Goal: Information Seeking & Learning: Learn about a topic

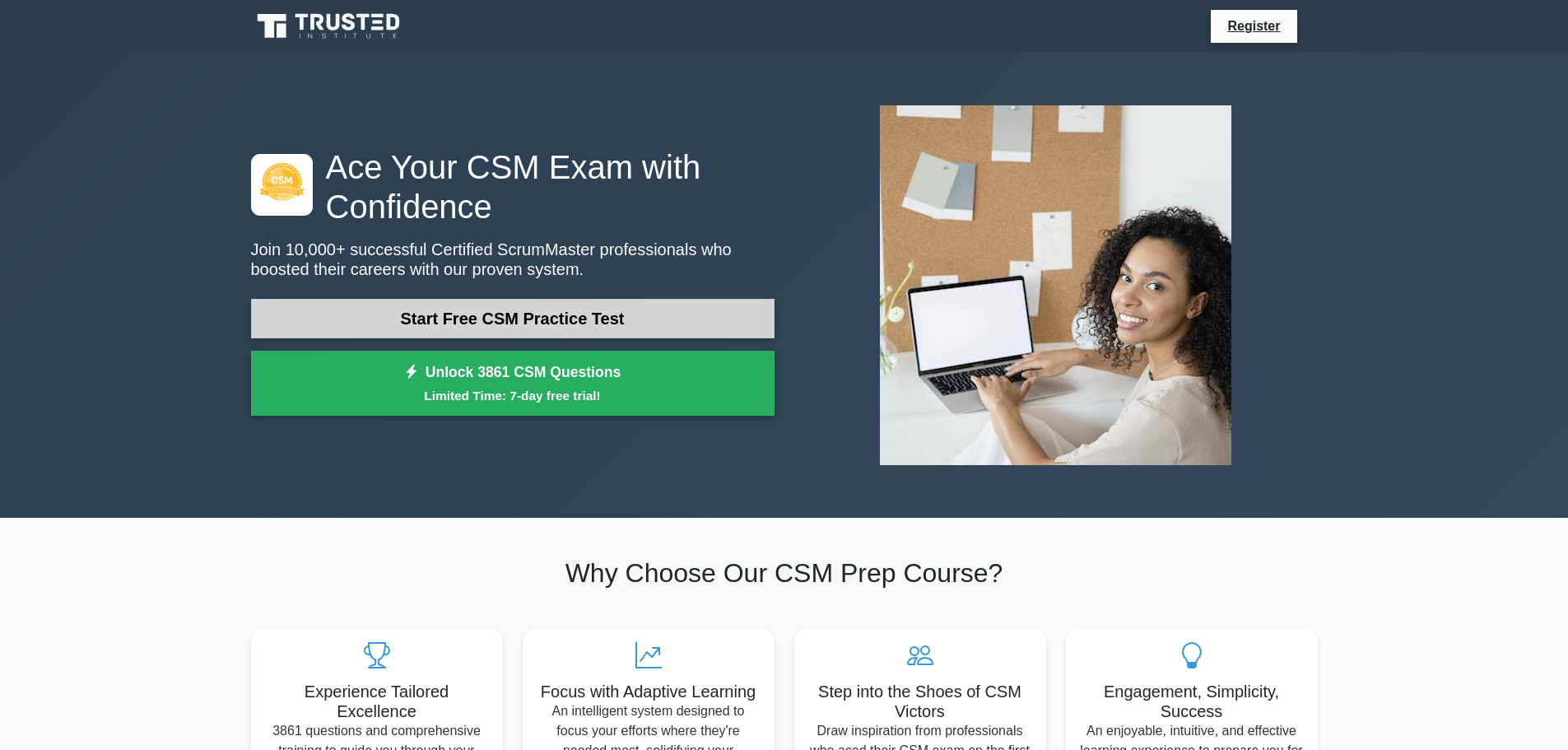
click at [476, 316] on link "Start Free CSM Practice Test" at bounding box center [512, 318] width 523 height 39
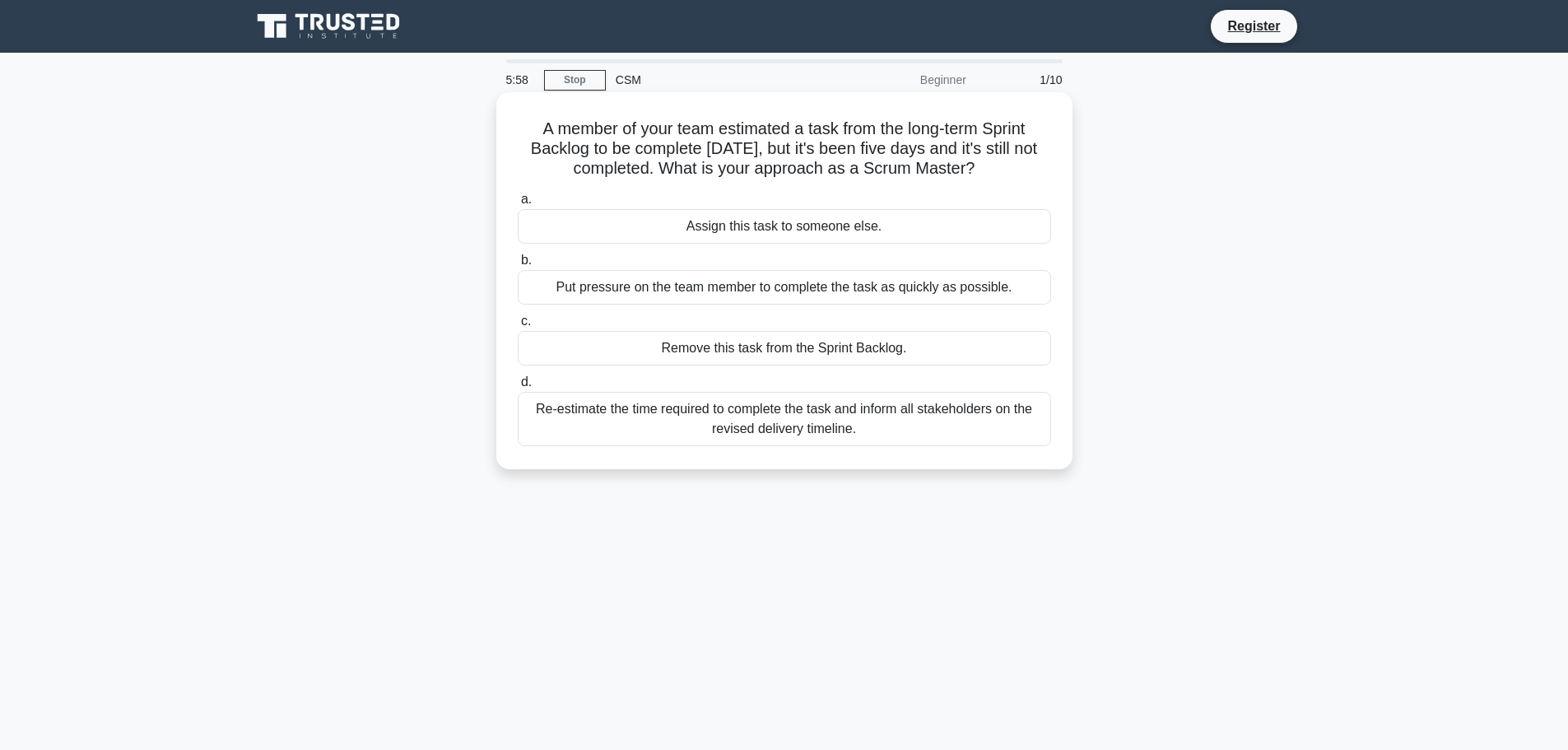
click at [901, 423] on div "Re-estimate the time required to complete the task and inform all stakeholders …" at bounding box center [784, 418] width 533 height 54
click at [517, 387] on input "d. Re-estimate the time required to complete the task and inform all stakeholde…" at bounding box center [517, 382] width 0 height 10
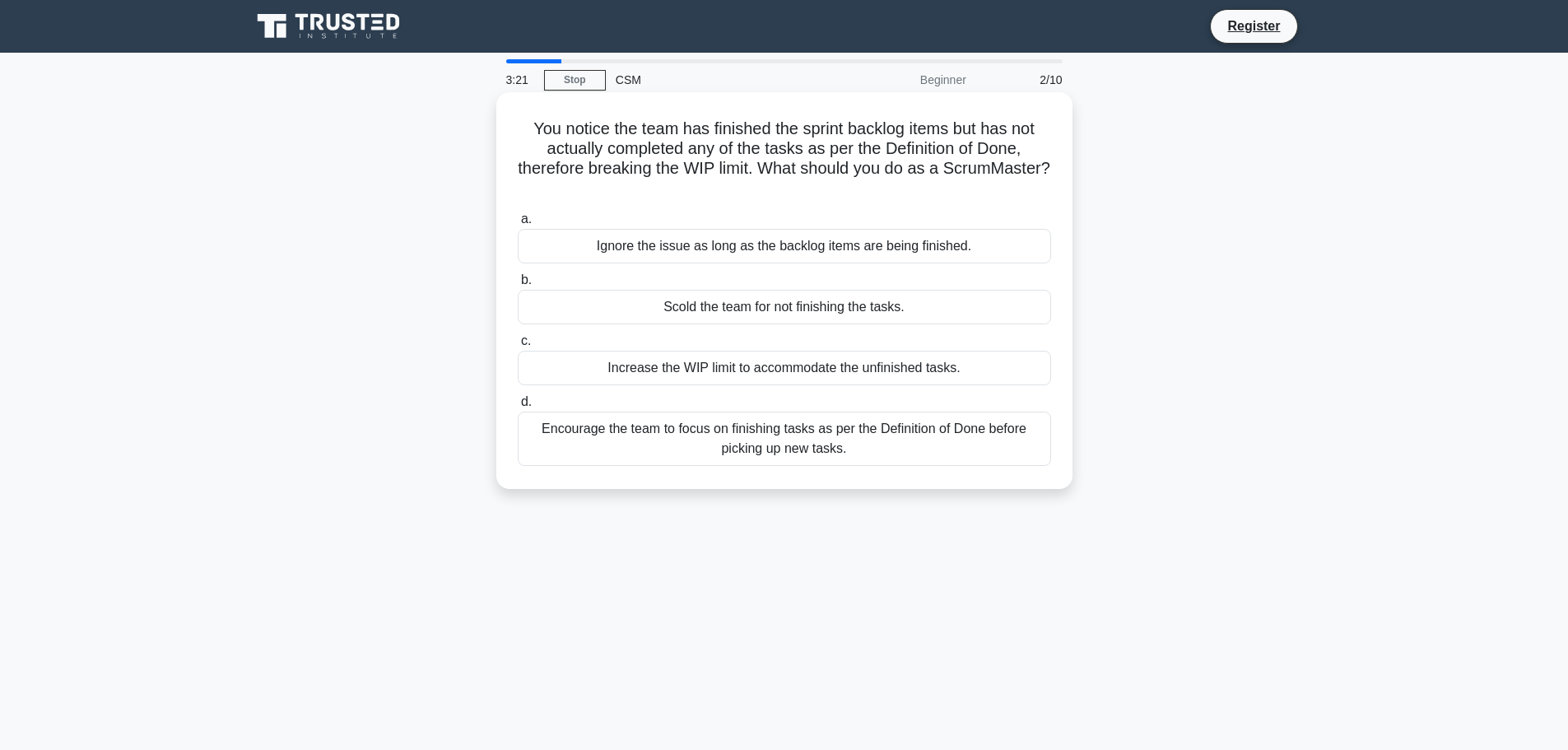
click at [914, 448] on div "Encourage the team to focus on finishing tasks as per the Definition of Done be…" at bounding box center [784, 438] width 533 height 54
click at [517, 407] on input "d. Encourage the team to focus on finishing tasks as per the Definition of Done…" at bounding box center [517, 402] width 0 height 10
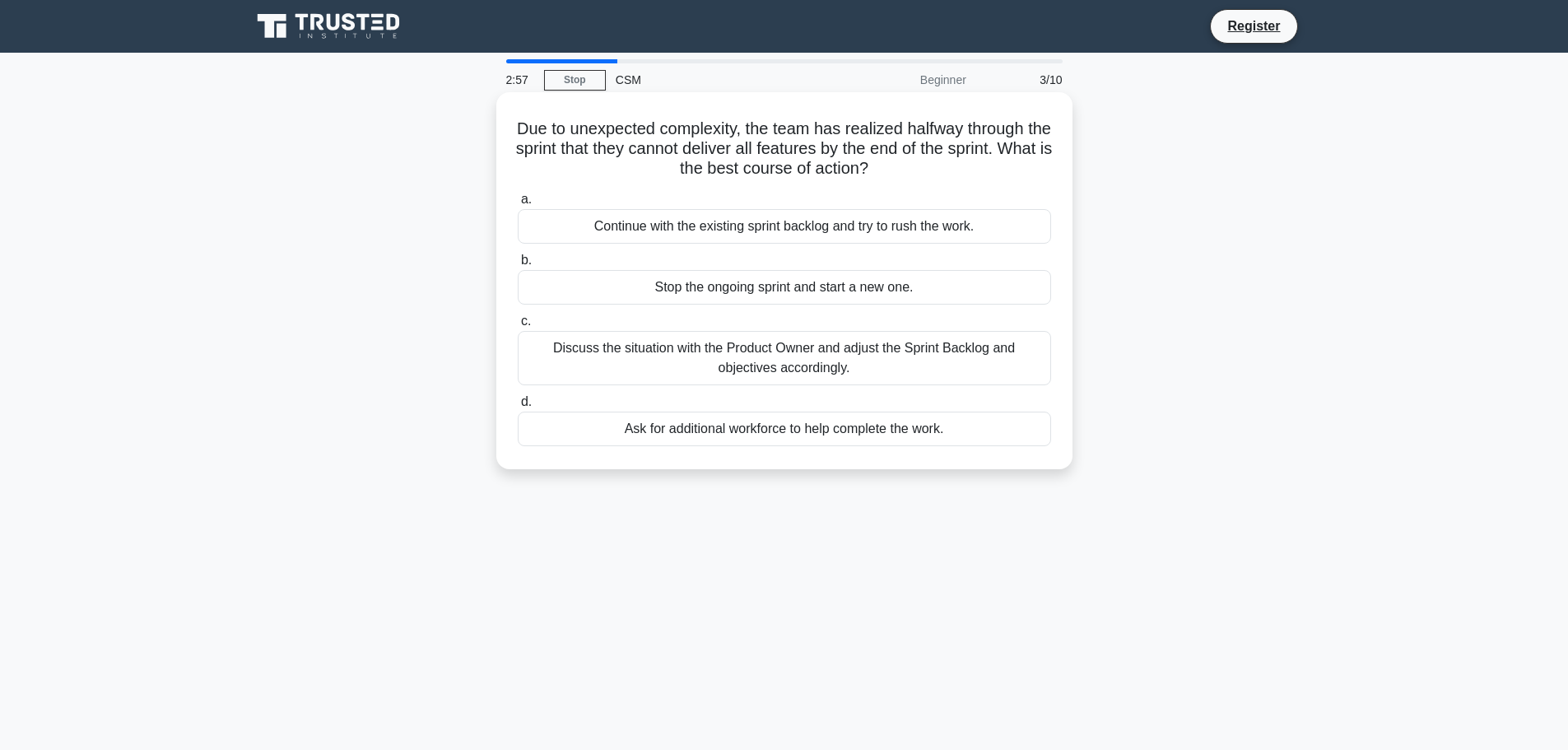
click at [794, 375] on div "Discuss the situation with the Product Owner and adjust the Sprint Backlog and …" at bounding box center [784, 358] width 533 height 54
click at [517, 326] on input "c. Discuss the situation with the Product Owner and adjust the Sprint Backlog a…" at bounding box center [517, 321] width 0 height 10
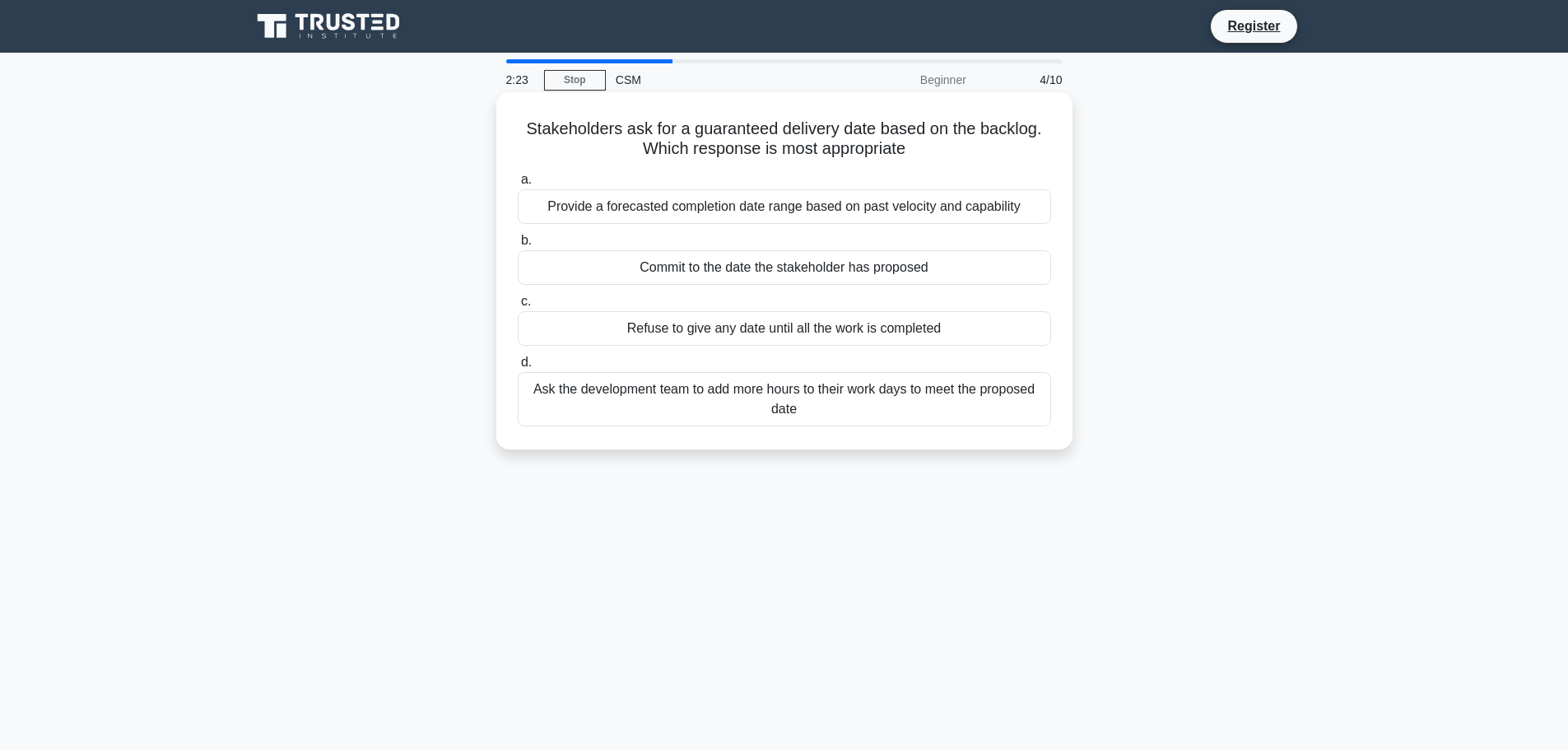
click at [719, 207] on div "Provide a forecasted completion date range based on past velocity and capability" at bounding box center [784, 206] width 533 height 34
click at [517, 185] on input "a. Provide a forecasted completion date range based on past velocity and capabi…" at bounding box center [517, 179] width 0 height 10
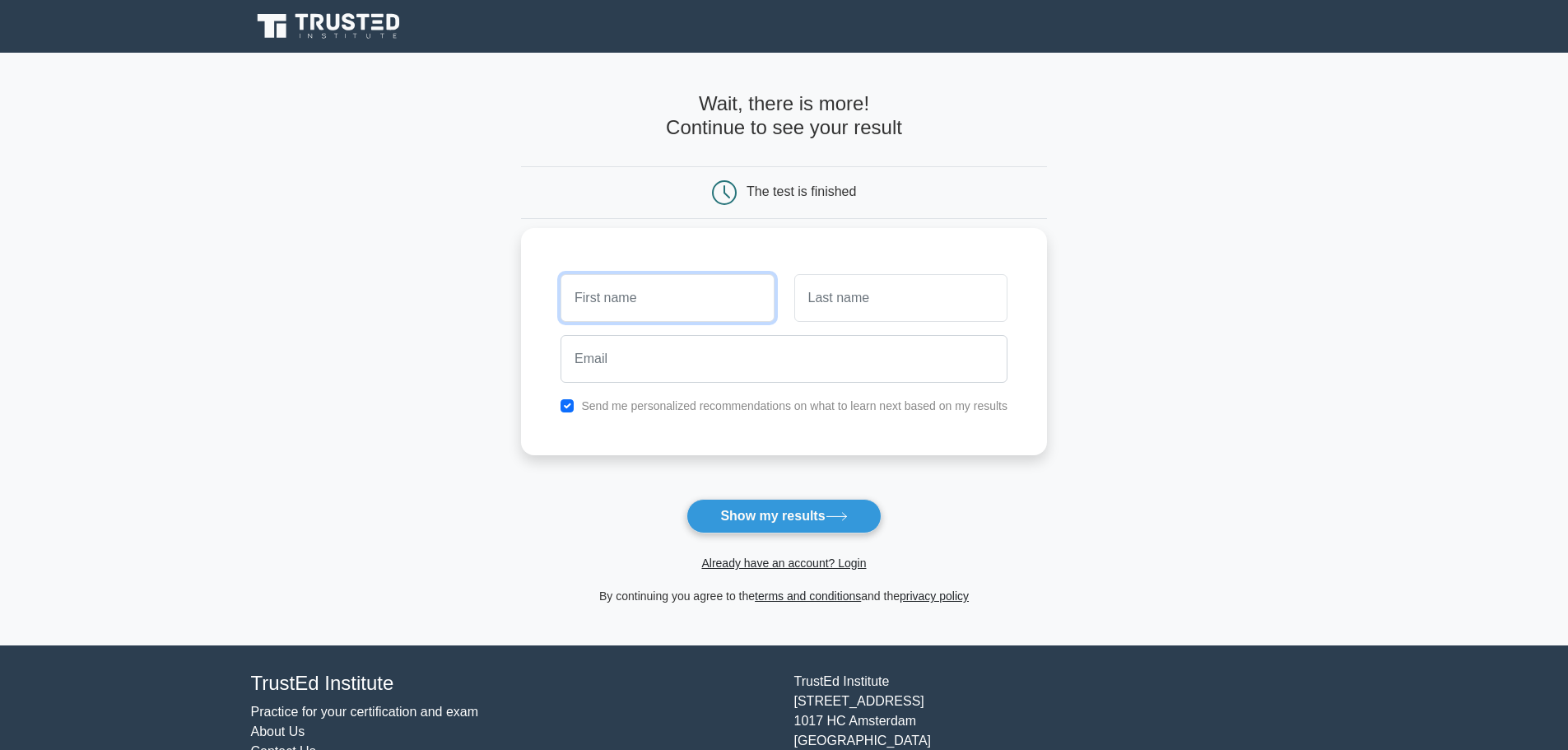
drag, startPoint x: 0, startPoint y: 0, endPoint x: 686, endPoint y: 308, distance: 752.0
click at [686, 308] on input "text" at bounding box center [666, 298] width 213 height 48
type input "[PERSON_NAME]"
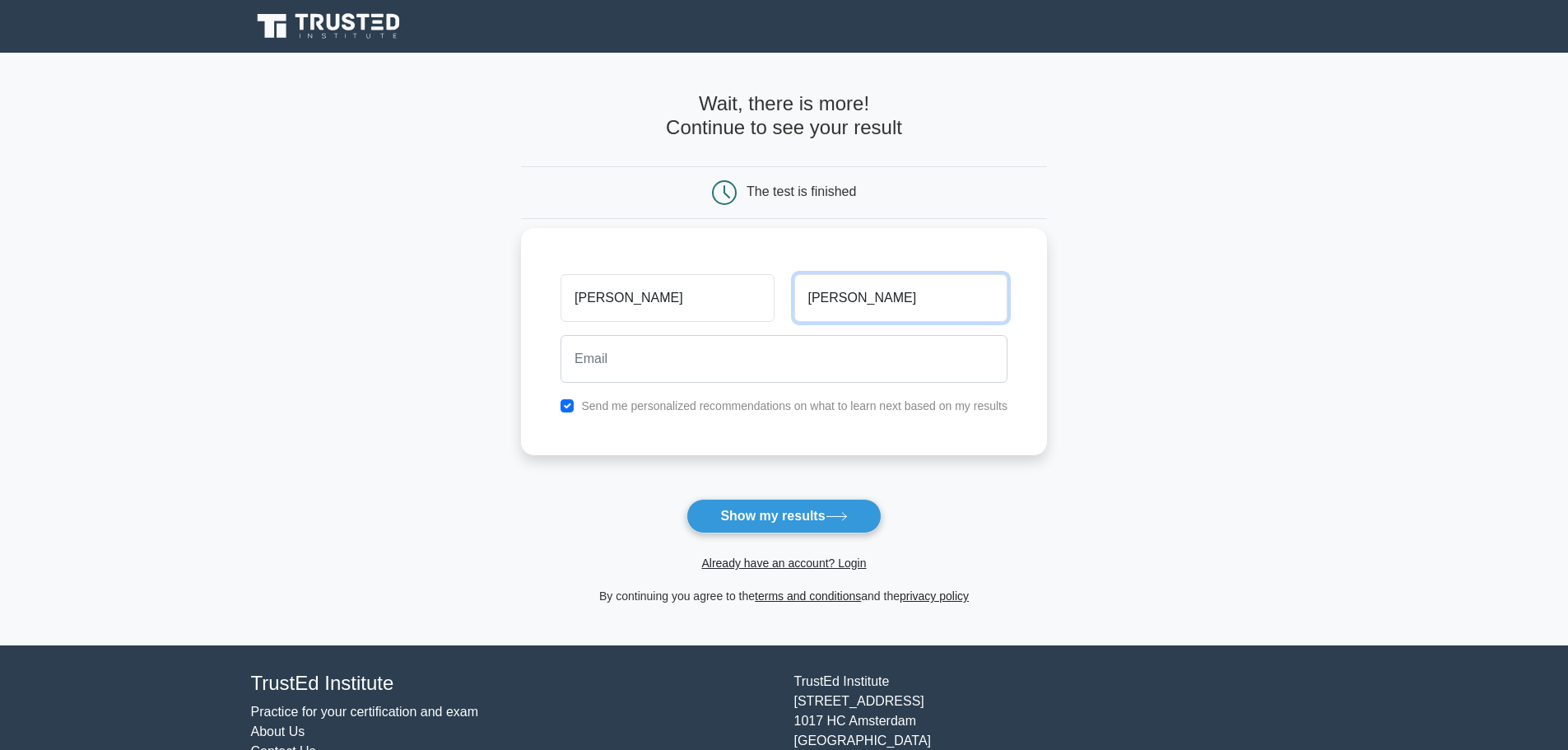
type input "Sathees"
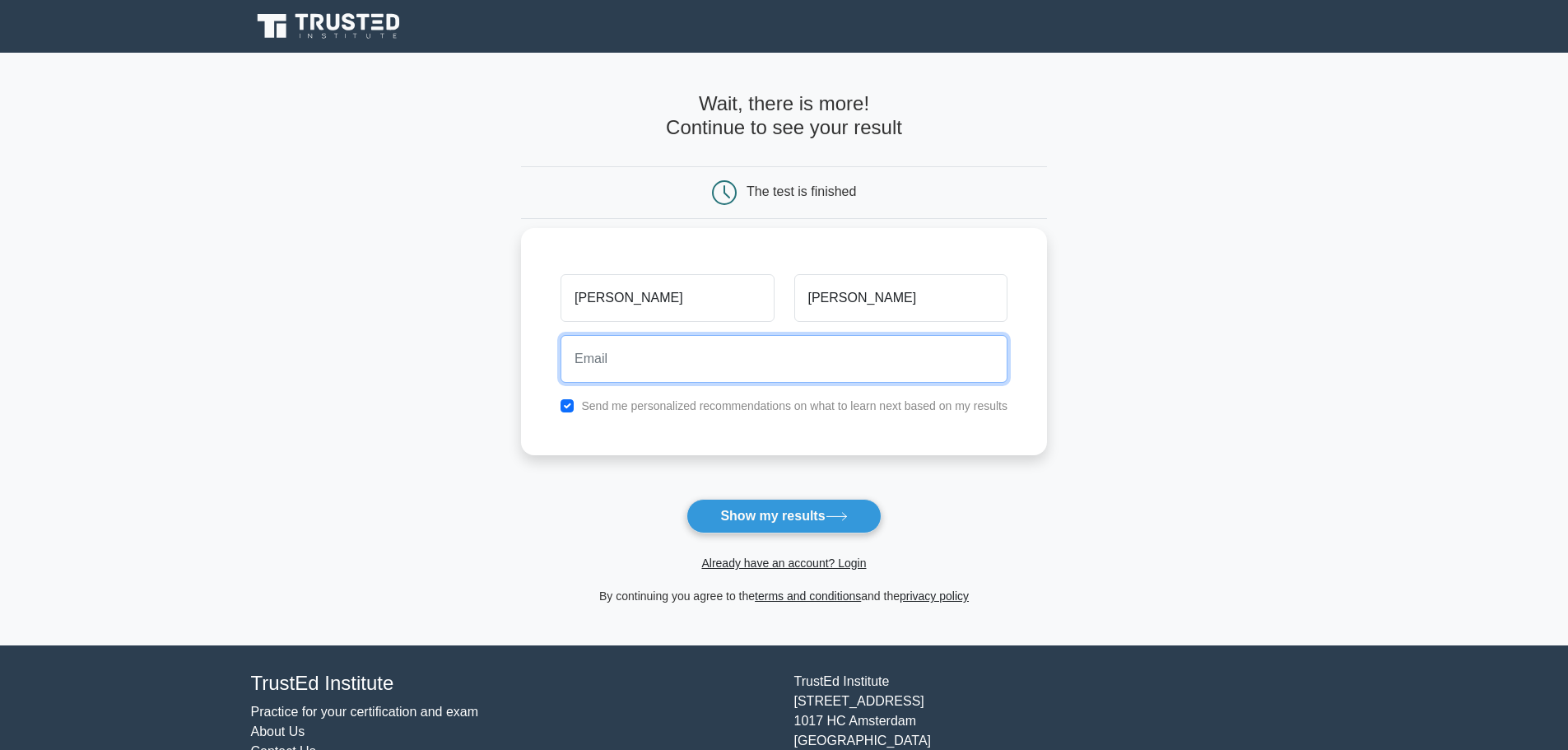
click at [657, 380] on input "email" at bounding box center [784, 359] width 447 height 48
type input "dearpradee@gmail.com"
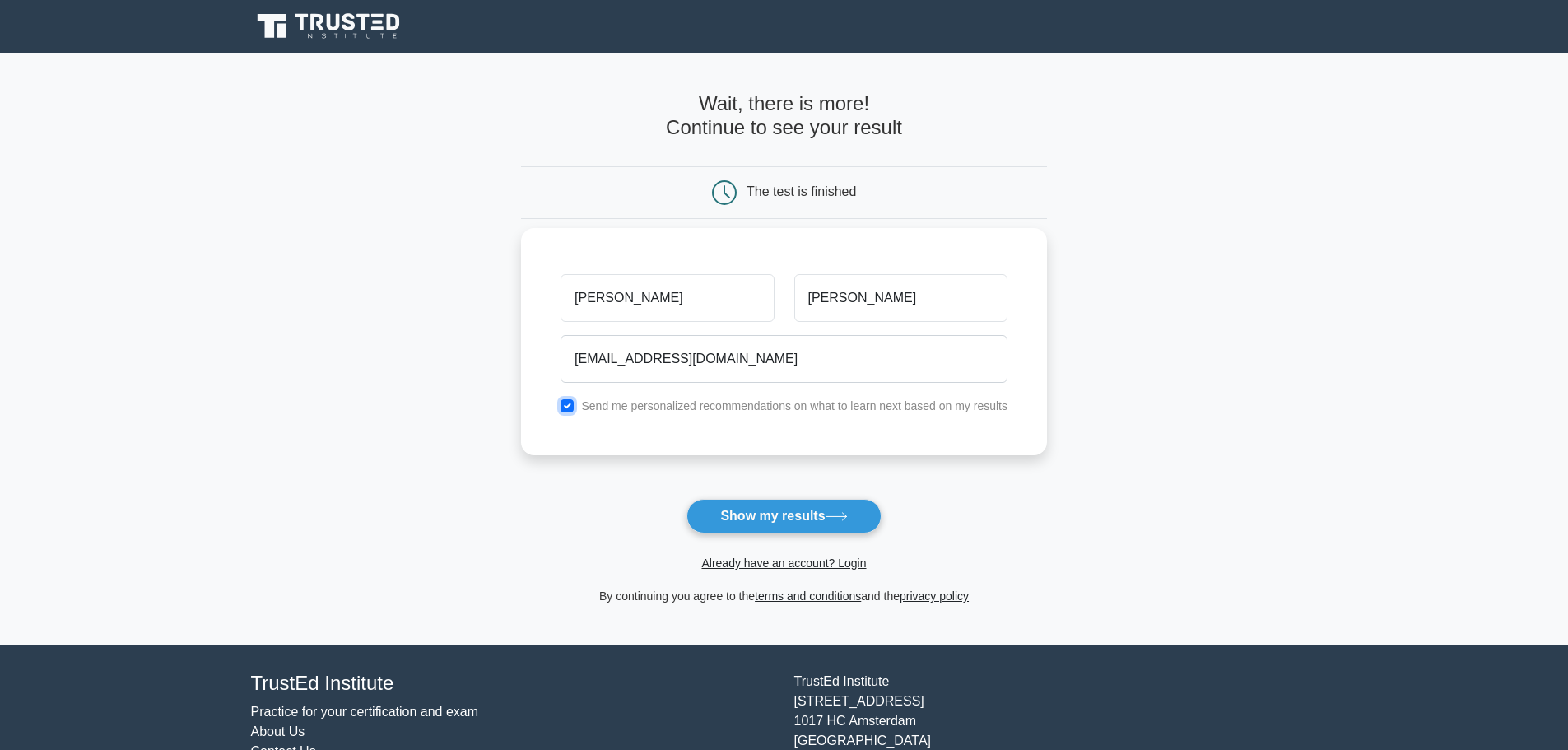
click at [571, 409] on input "checkbox" at bounding box center [567, 406] width 13 height 13
checkbox input "true"
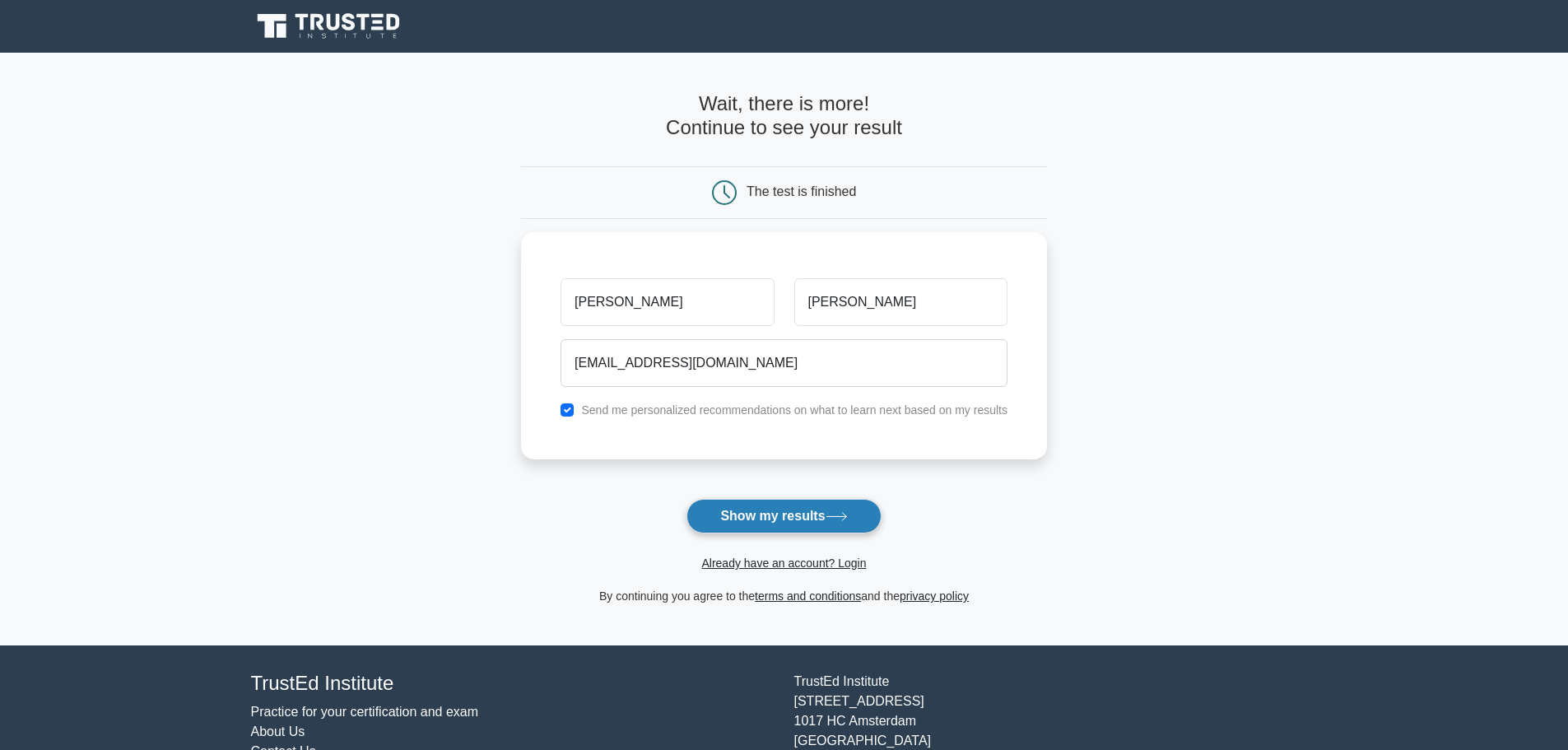
click at [760, 510] on button "Show my results" at bounding box center [784, 516] width 195 height 34
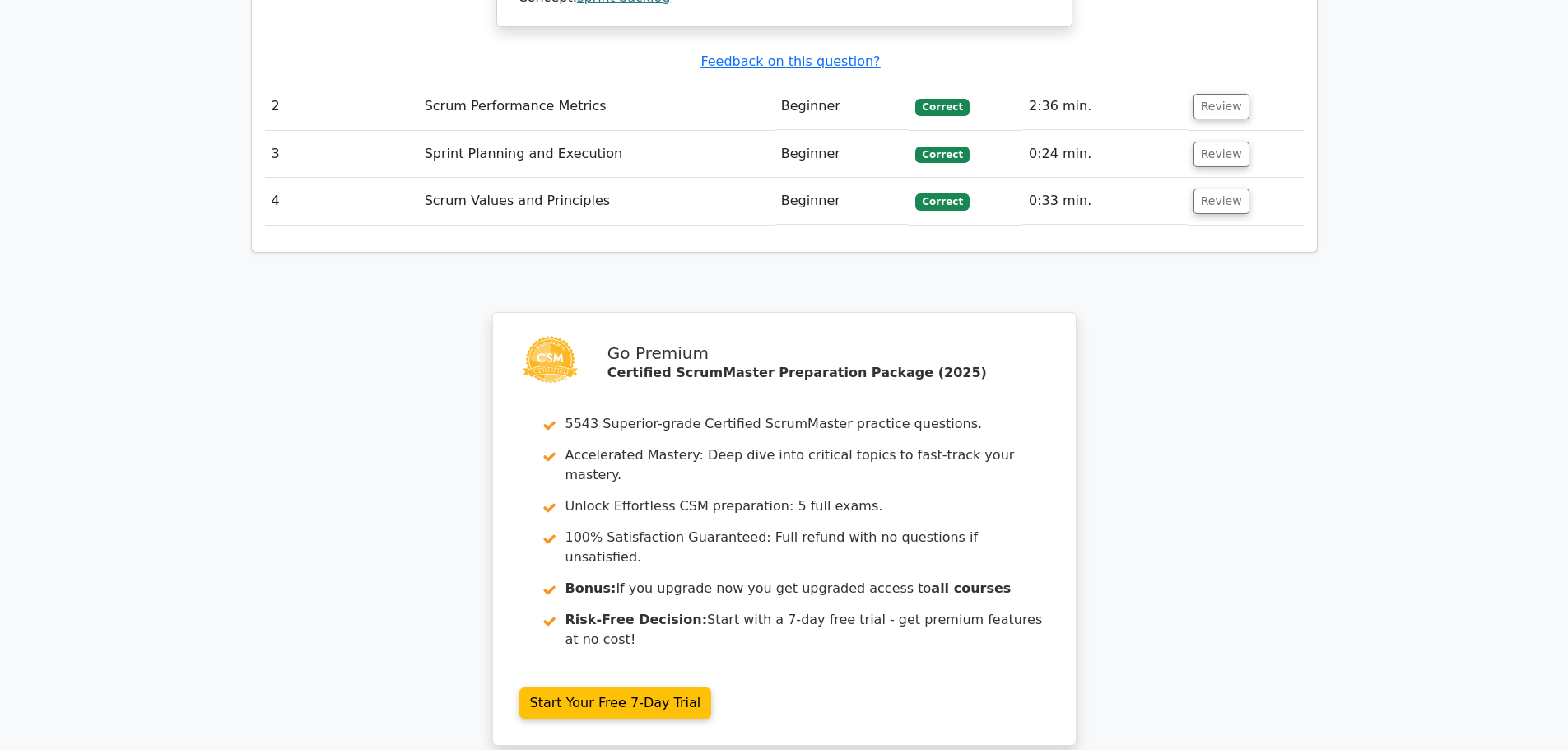
scroll to position [2166, 0]
